Goal: Navigation & Orientation: Find specific page/section

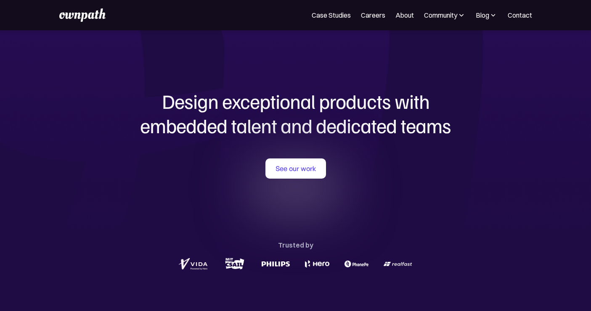
click at [297, 100] on h1 "Design exceptional products with embedded talent and dedicated teams" at bounding box center [296, 113] width 404 height 48
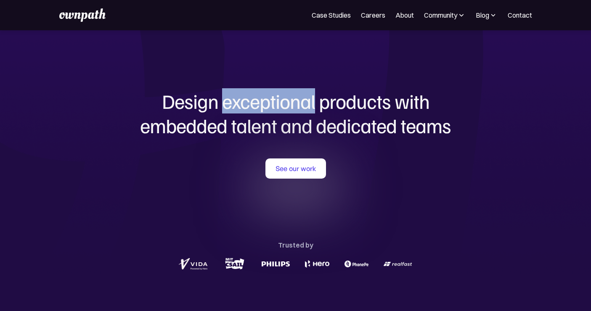
click at [297, 100] on h1 "Design exceptional products with embedded talent and dedicated teams" at bounding box center [296, 113] width 404 height 48
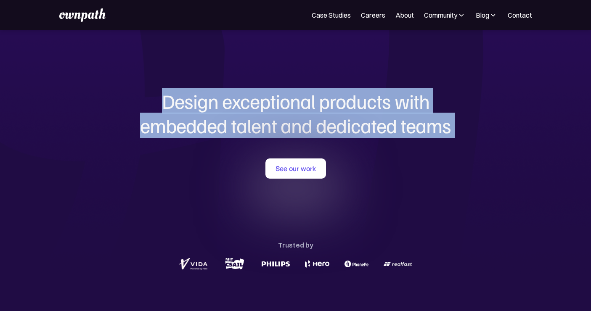
click at [327, 127] on h1 "Design exceptional products with embedded talent and dedicated teams" at bounding box center [296, 113] width 404 height 48
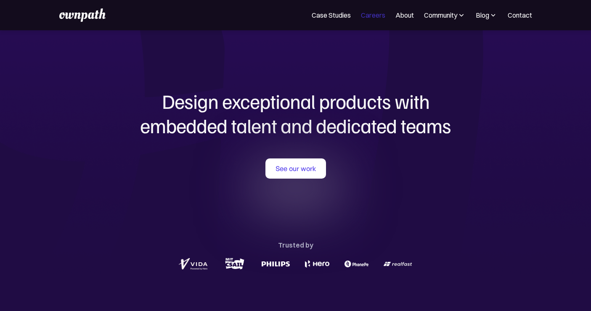
click at [373, 13] on link "Careers" at bounding box center [373, 15] width 24 height 10
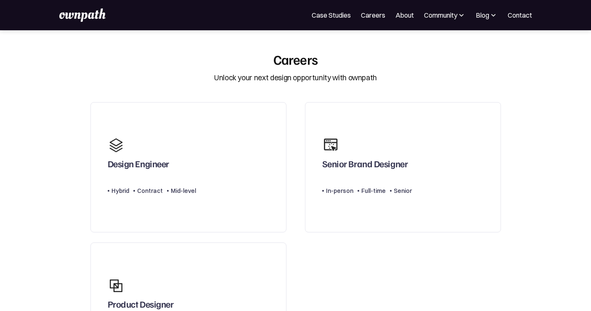
click at [288, 102] on div "Design Engineer Type Level Hybrid Contract Mid-level" at bounding box center [188, 167] width 215 height 141
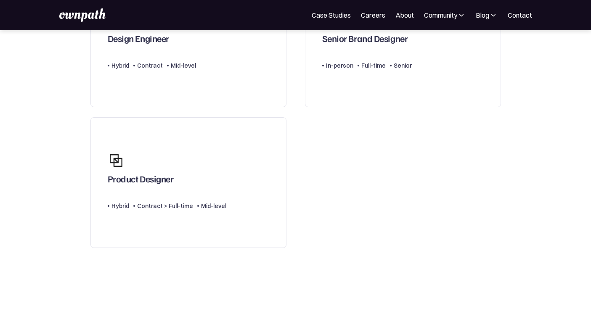
scroll to position [128, 0]
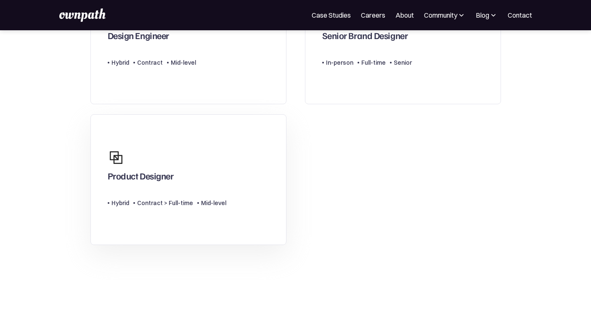
click at [231, 152] on link "Product Designer Type Level Hybrid Contract > Full-time Mid-level" at bounding box center [188, 179] width 196 height 131
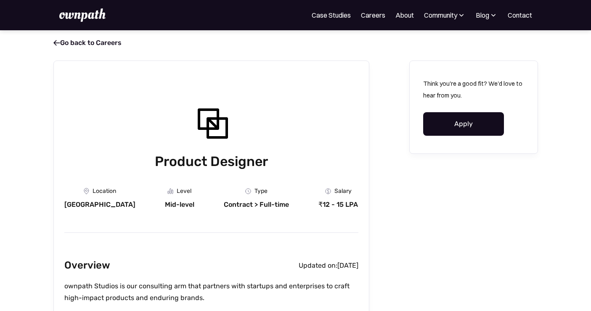
click at [93, 17] on img at bounding box center [82, 14] width 46 height 13
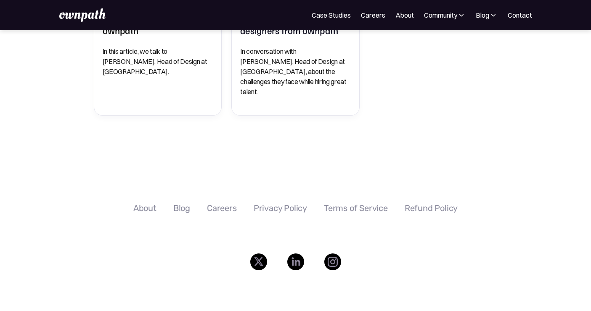
scroll to position [644, 0]
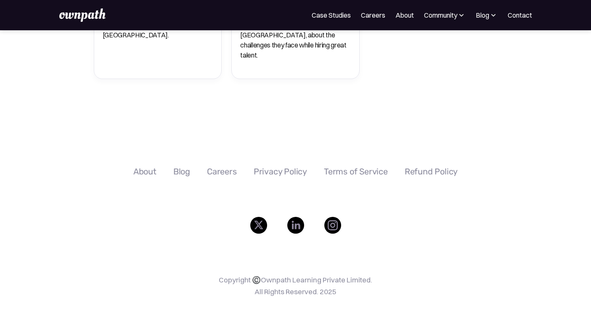
click at [220, 167] on div "Careers" at bounding box center [222, 172] width 30 height 10
click at [408, 17] on link "About" at bounding box center [404, 15] width 19 height 10
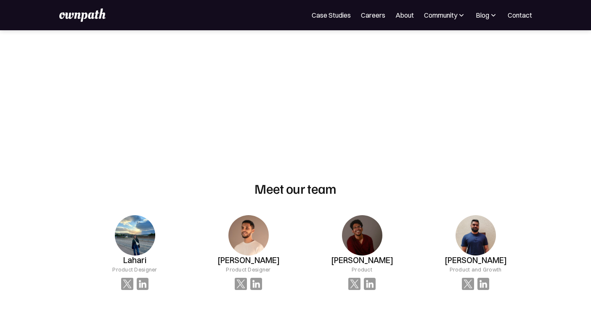
scroll to position [500, 0]
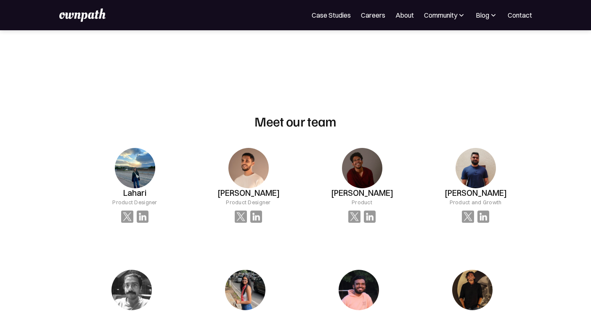
click at [288, 120] on h2 "Meet our team" at bounding box center [296, 121] width 82 height 16
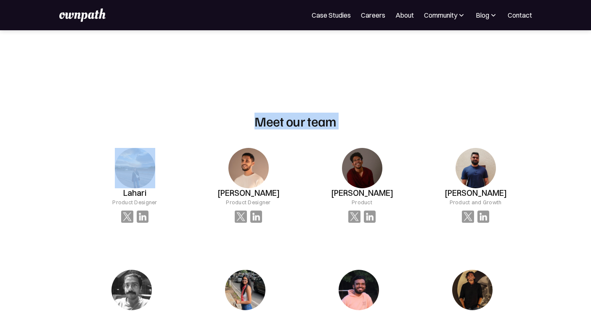
click at [294, 104] on div at bounding box center [295, 86] width 12 height 54
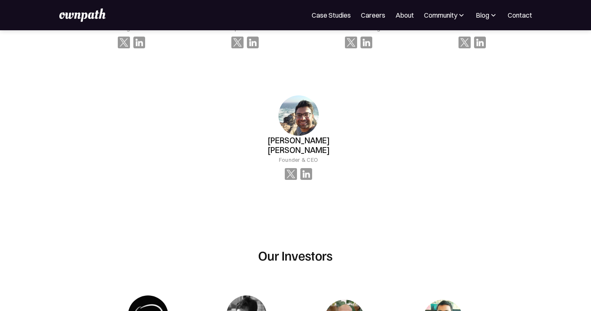
scroll to position [872, 0]
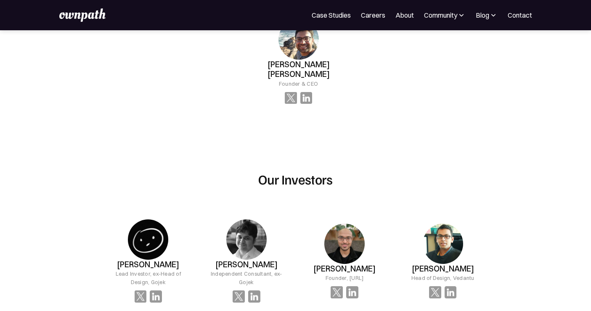
click at [294, 171] on h2 "Our Investors" at bounding box center [295, 179] width 74 height 16
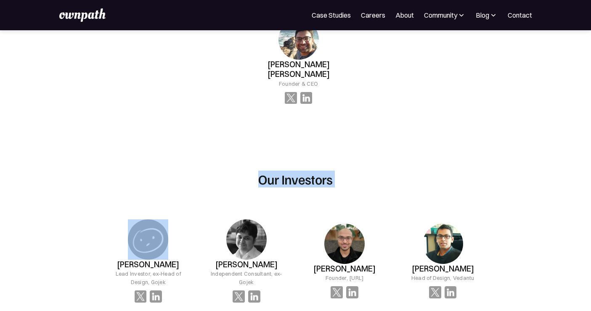
click at [291, 144] on div "Our Investors Abhinit Tiwari Lead Investor, ex-Head of Design, Gojek Ranjan Sak…" at bounding box center [295, 306] width 393 height 324
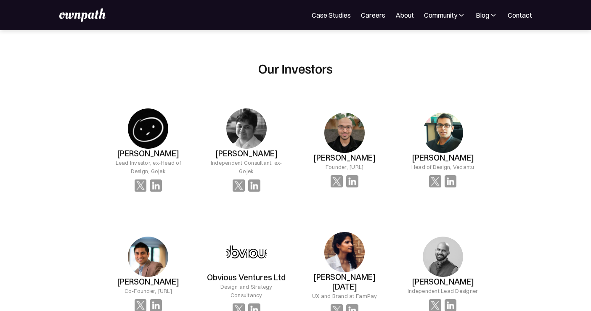
scroll to position [984, 0]
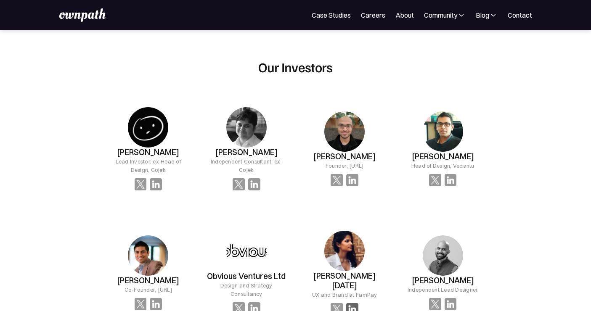
click at [352, 303] on img at bounding box center [352, 309] width 12 height 12
click at [445, 239] on img at bounding box center [443, 256] width 40 height 40
click at [449, 298] on img at bounding box center [451, 304] width 12 height 12
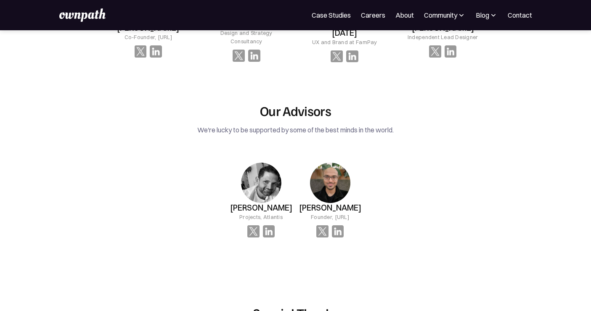
scroll to position [1255, 0]
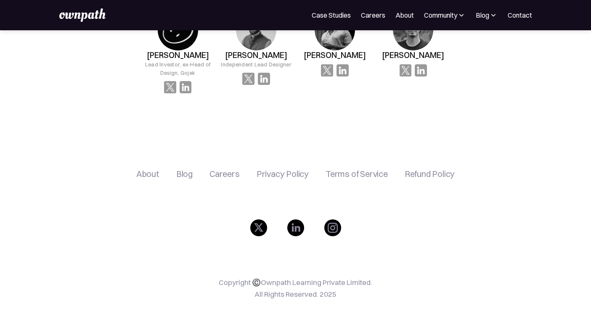
scroll to position [1602, 0]
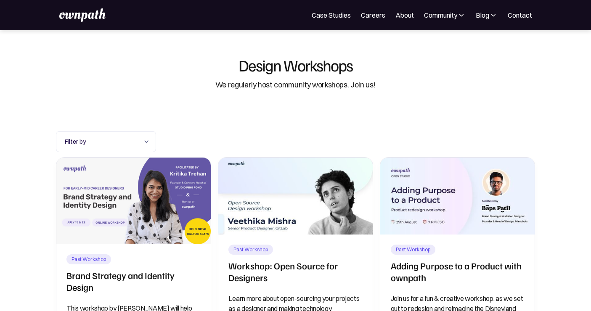
click at [95, 8] on div "For Companies Case Studies Careers About Community Events Resources Design Resi…" at bounding box center [295, 15] width 591 height 30
click at [85, 18] on img at bounding box center [82, 14] width 46 height 13
